Goal: Check status: Check status

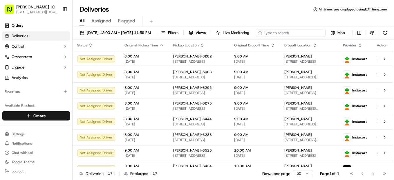
click at [256, 37] on input at bounding box center [291, 33] width 70 height 8
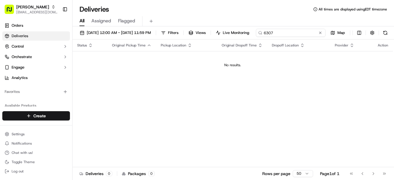
type input "6307"
click at [115, 34] on span "[DATE] 12:00 AM - [DATE] 11:59 PM" at bounding box center [119, 32] width 64 height 5
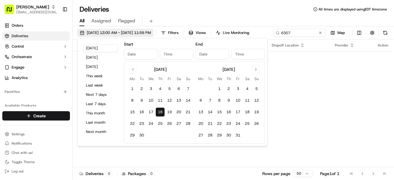
type input "[DATE]"
type input "12:00 AM"
type input "[DATE]"
type input "11:59 PM"
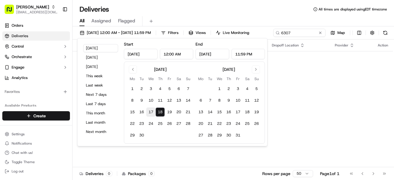
click at [151, 112] on button "17" at bounding box center [150, 111] width 9 height 9
type input "[DATE]"
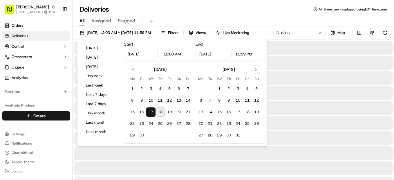
click at [289, 15] on div "All Assigned Flagged" at bounding box center [232, 20] width 321 height 12
